Goal: Transaction & Acquisition: Purchase product/service

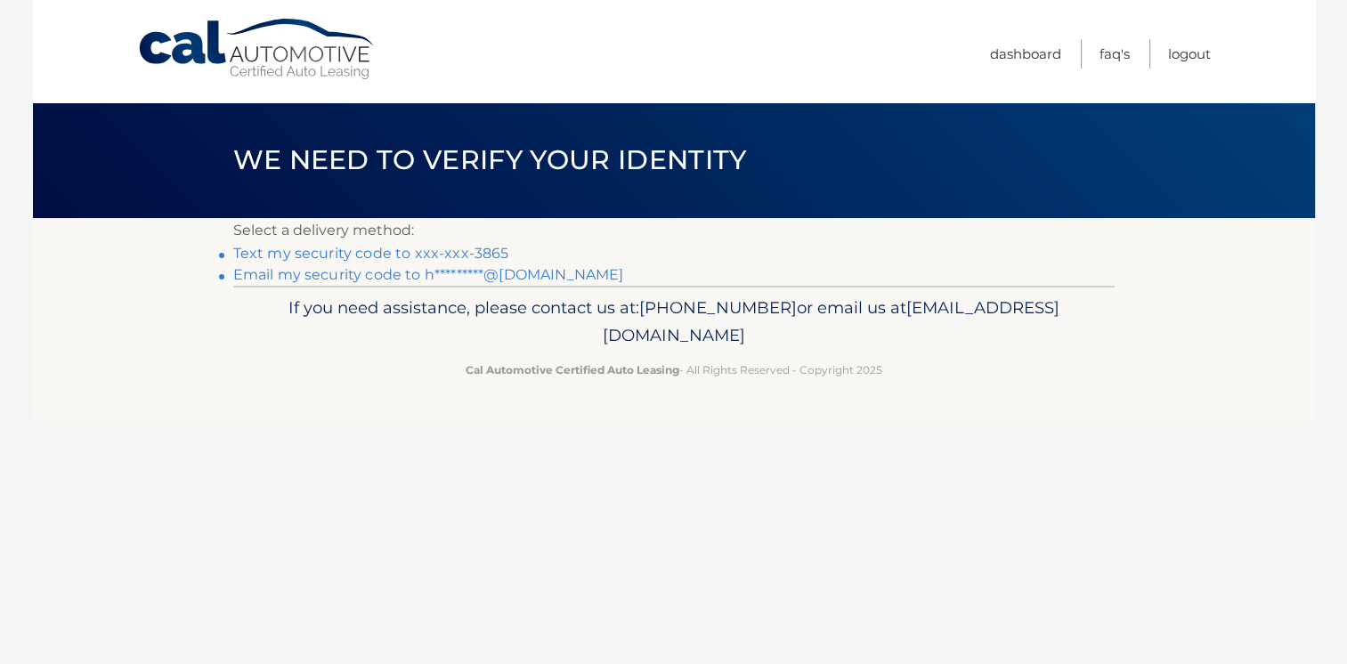
click at [480, 253] on link "Text my security code to xxx-xxx-3865" at bounding box center [371, 253] width 276 height 17
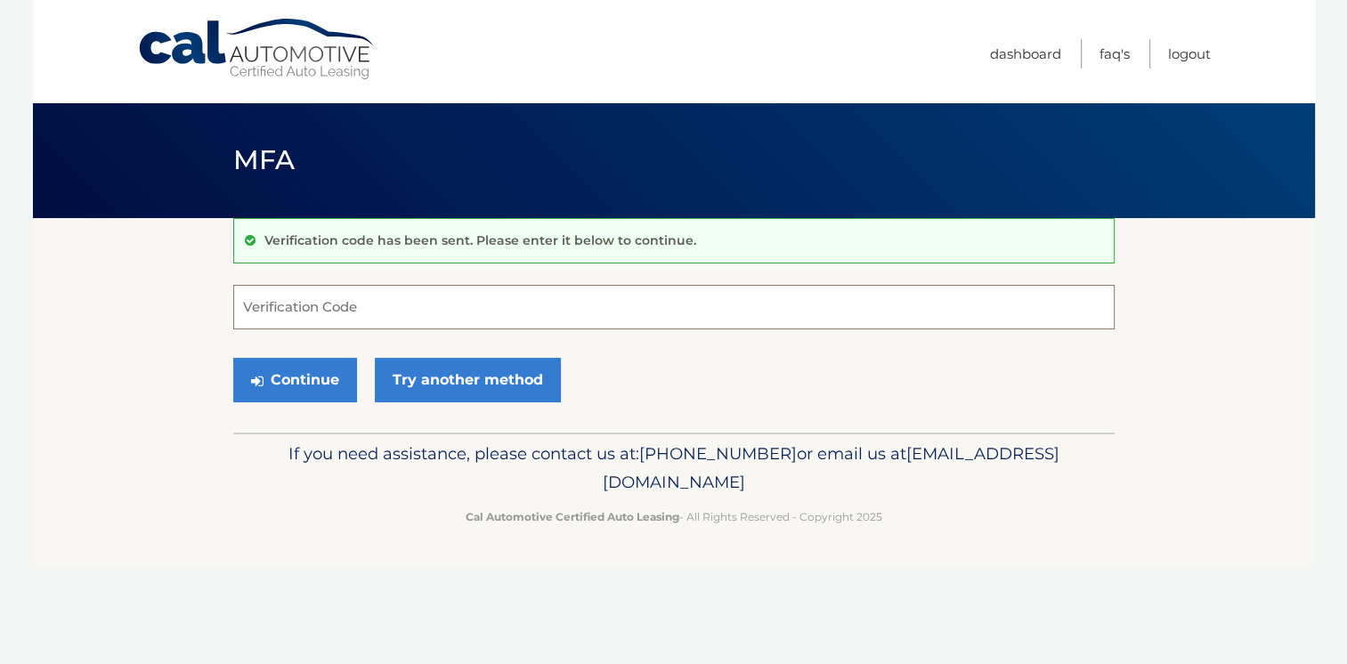
click at [379, 308] on input "Verification Code" at bounding box center [674, 307] width 882 height 45
type input "948118"
click at [267, 390] on button "Continue" at bounding box center [295, 380] width 124 height 45
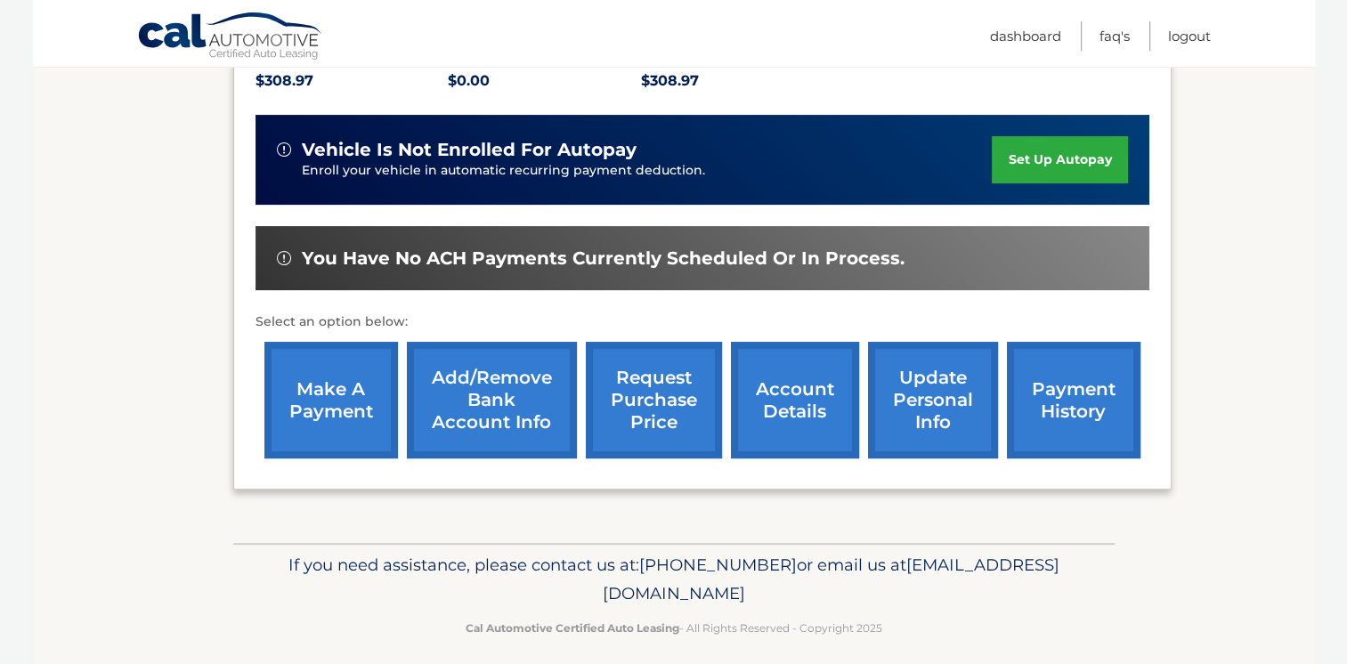
scroll to position [412, 0]
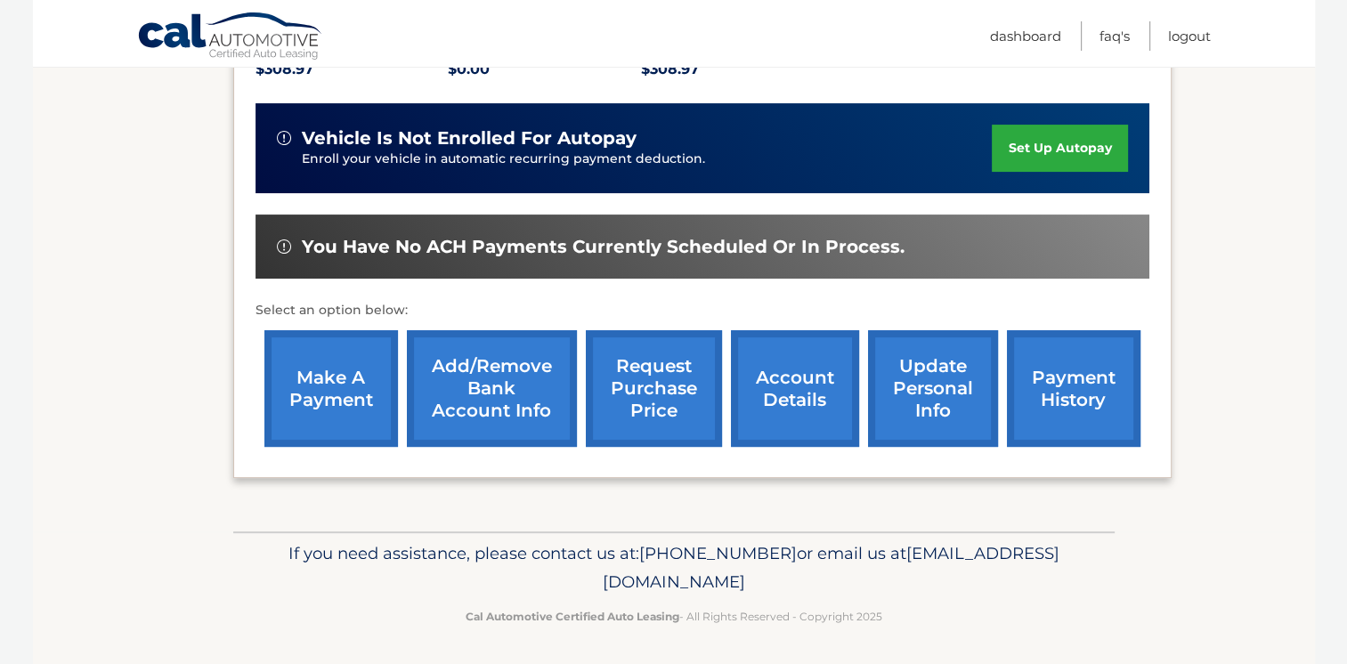
click at [307, 404] on link "make a payment" at bounding box center [332, 388] width 134 height 117
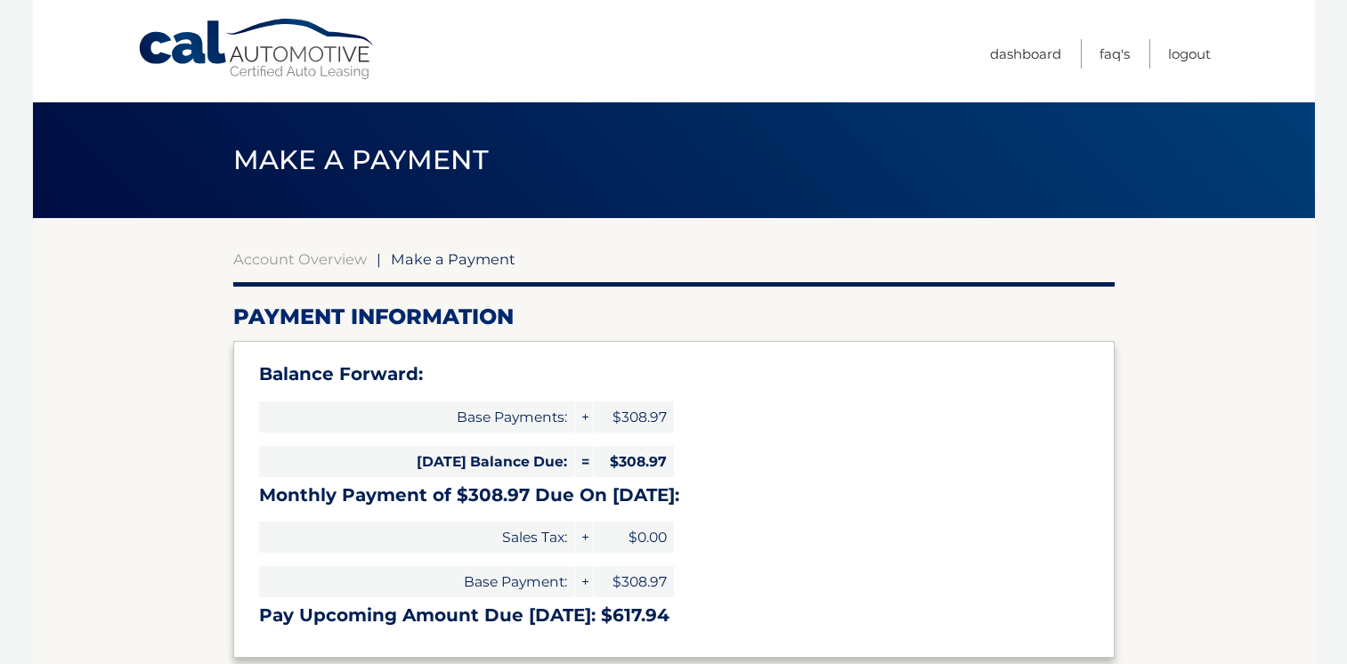
select select "ZWM3ZmRkOWQtNjQ3MS00NDA0LWE5NDctY2FhNmNjM2UzYWFh"
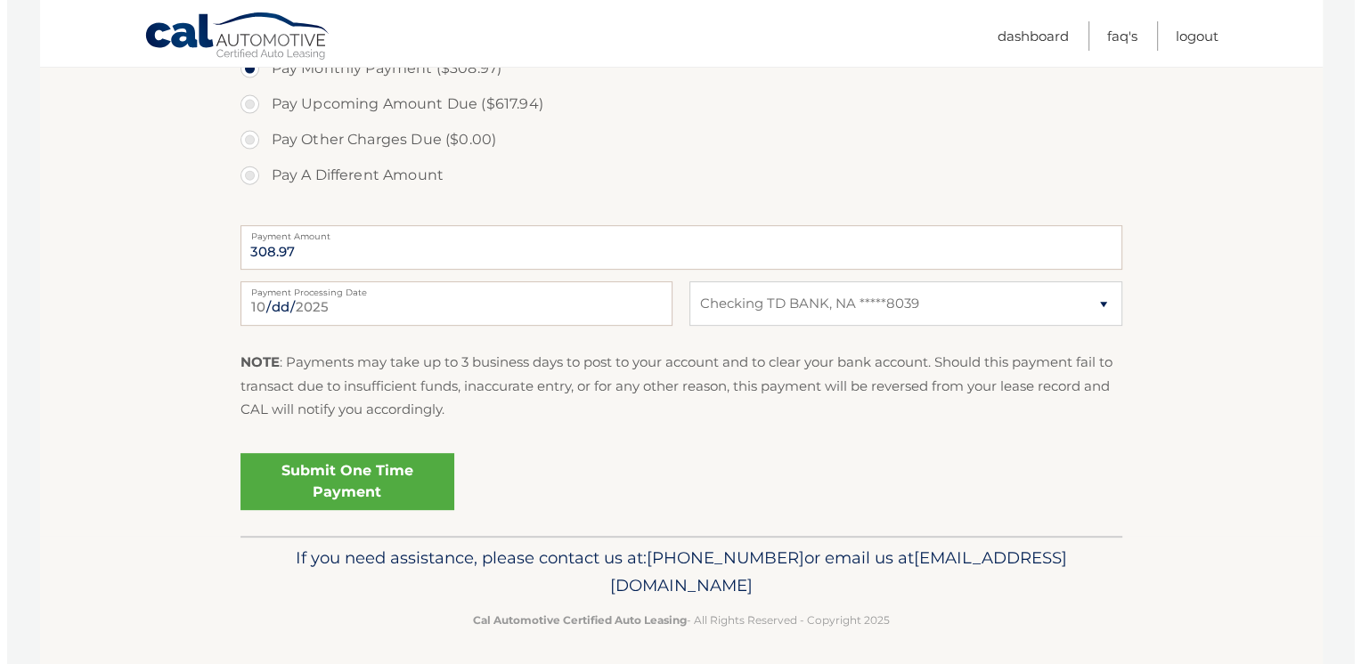
scroll to position [682, 0]
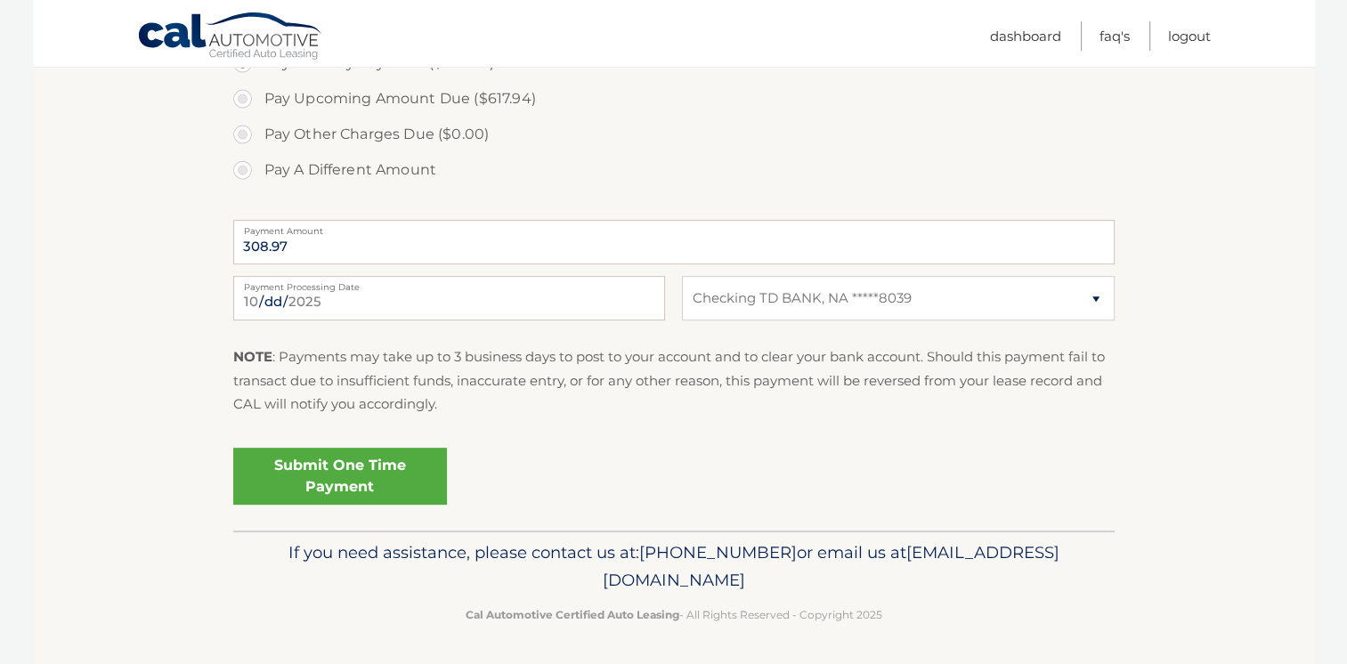
click at [353, 464] on link "Submit One Time Payment" at bounding box center [340, 476] width 214 height 57
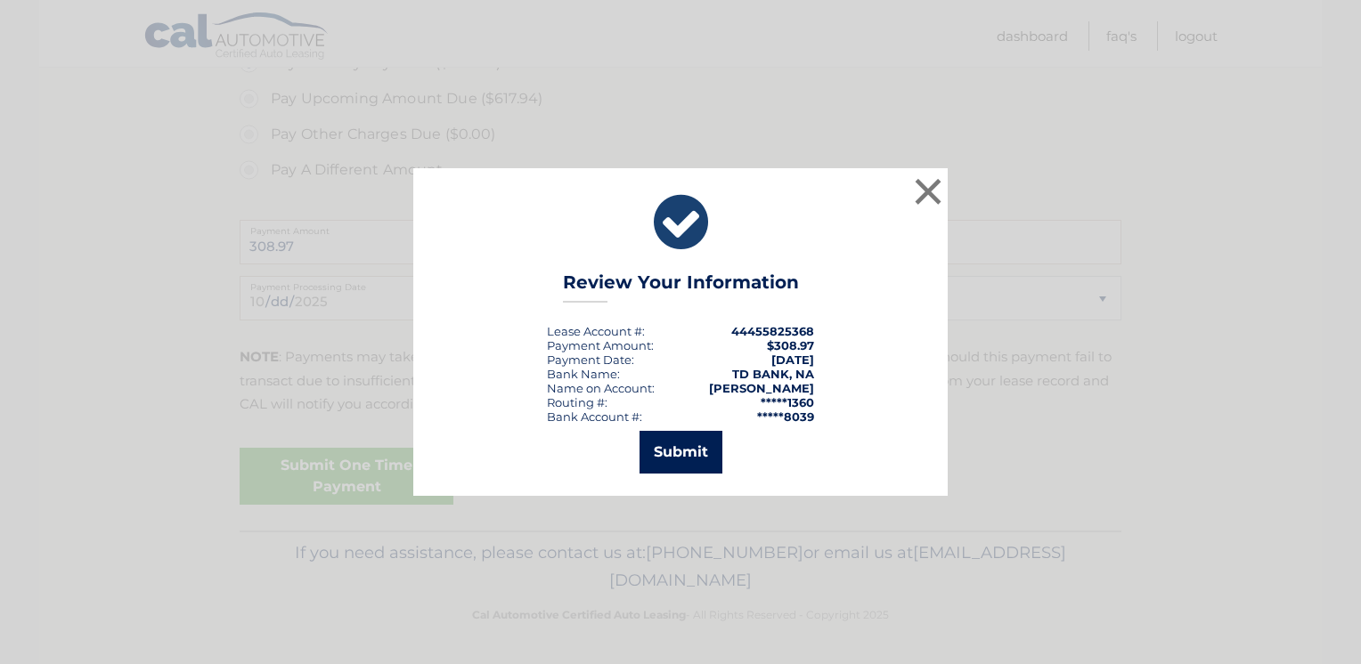
click at [658, 460] on button "Submit" at bounding box center [680, 452] width 83 height 43
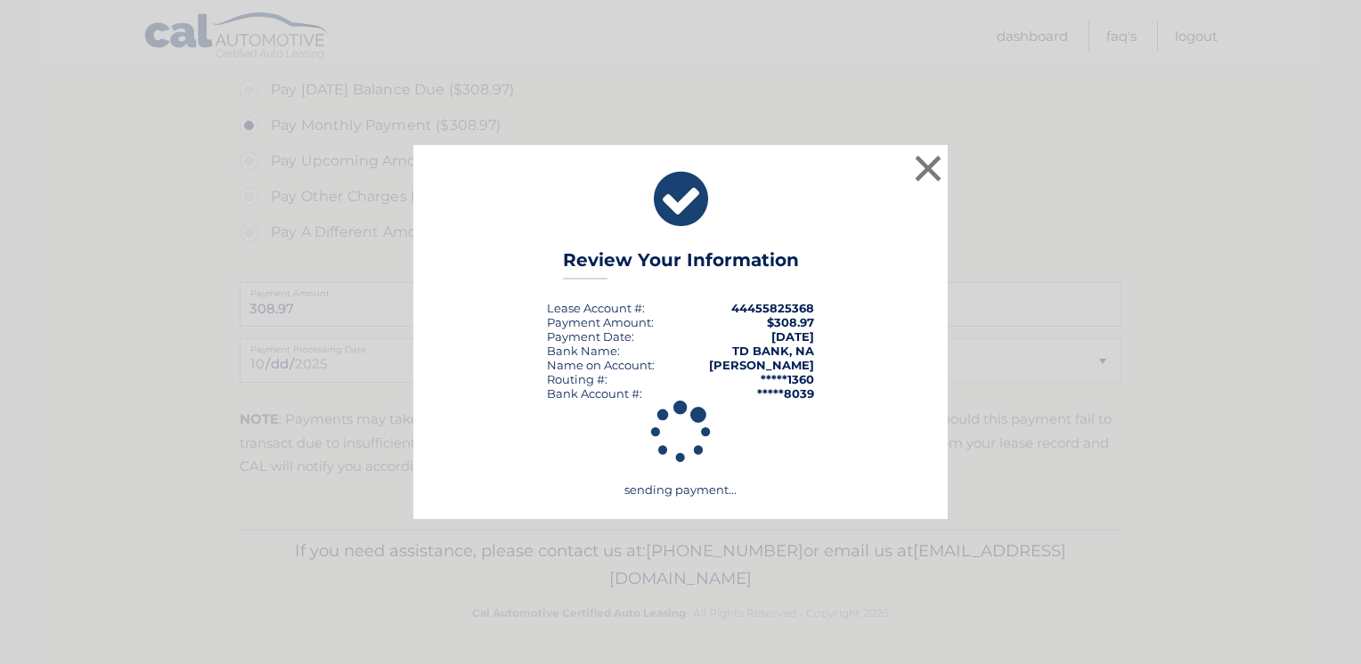
scroll to position [618, 0]
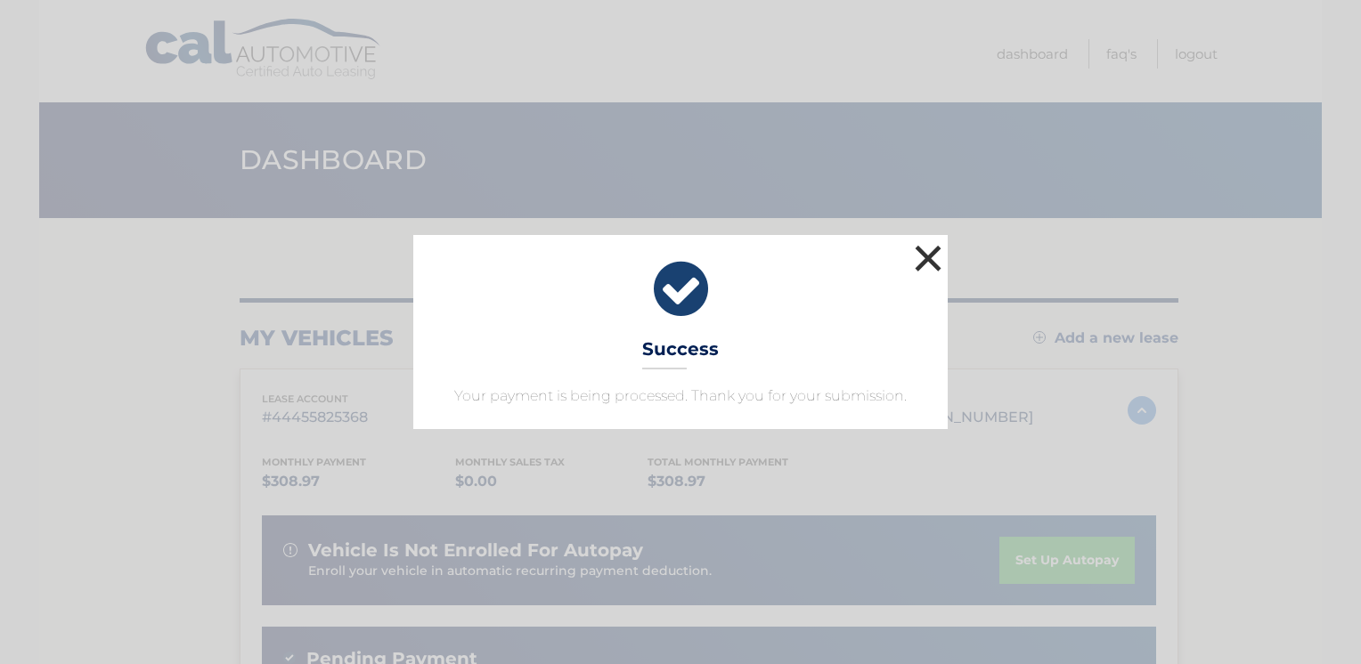
click at [920, 262] on button "×" at bounding box center [928, 258] width 36 height 36
